Goal: Navigation & Orientation: Understand site structure

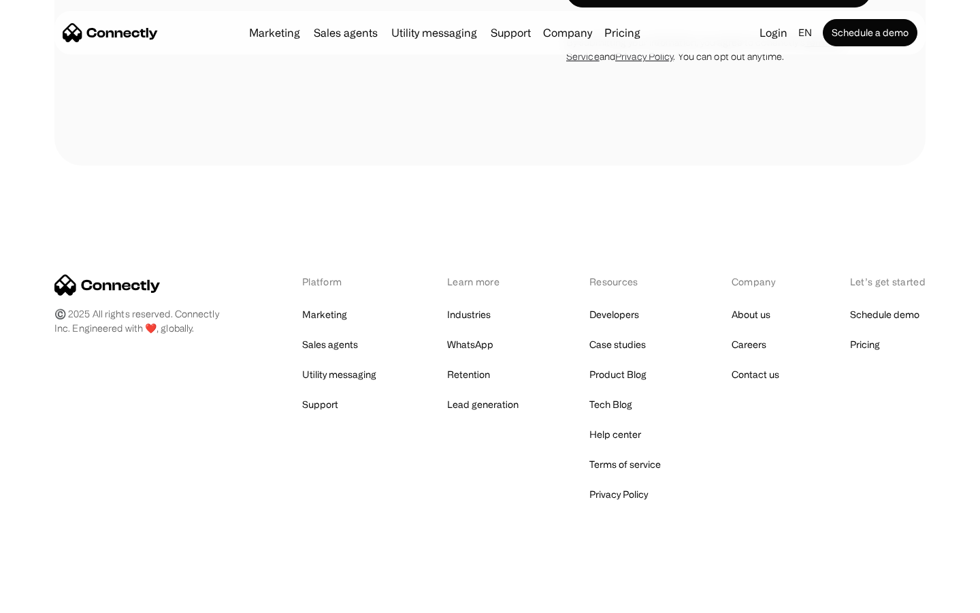
scroll to position [4844, 0]
